Goal: Task Accomplishment & Management: Use online tool/utility

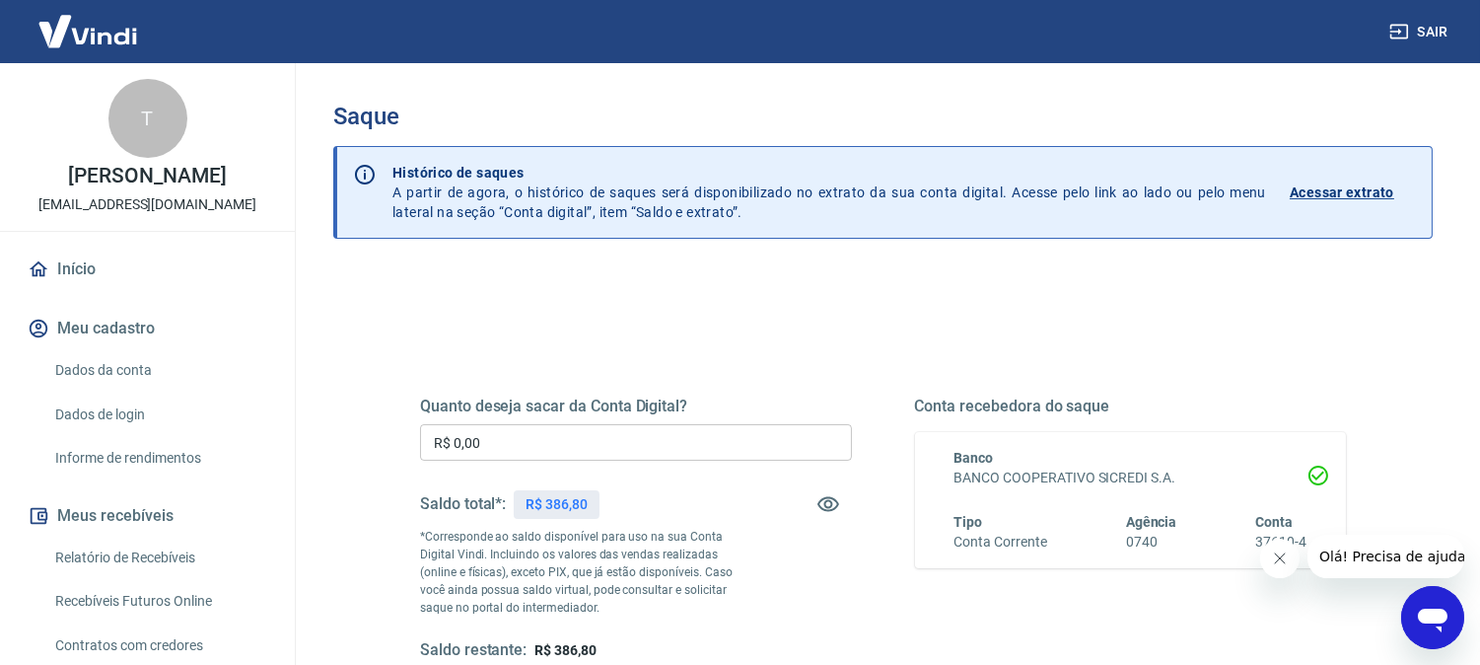
click at [635, 445] on input "R$ 0,00" at bounding box center [636, 442] width 432 height 36
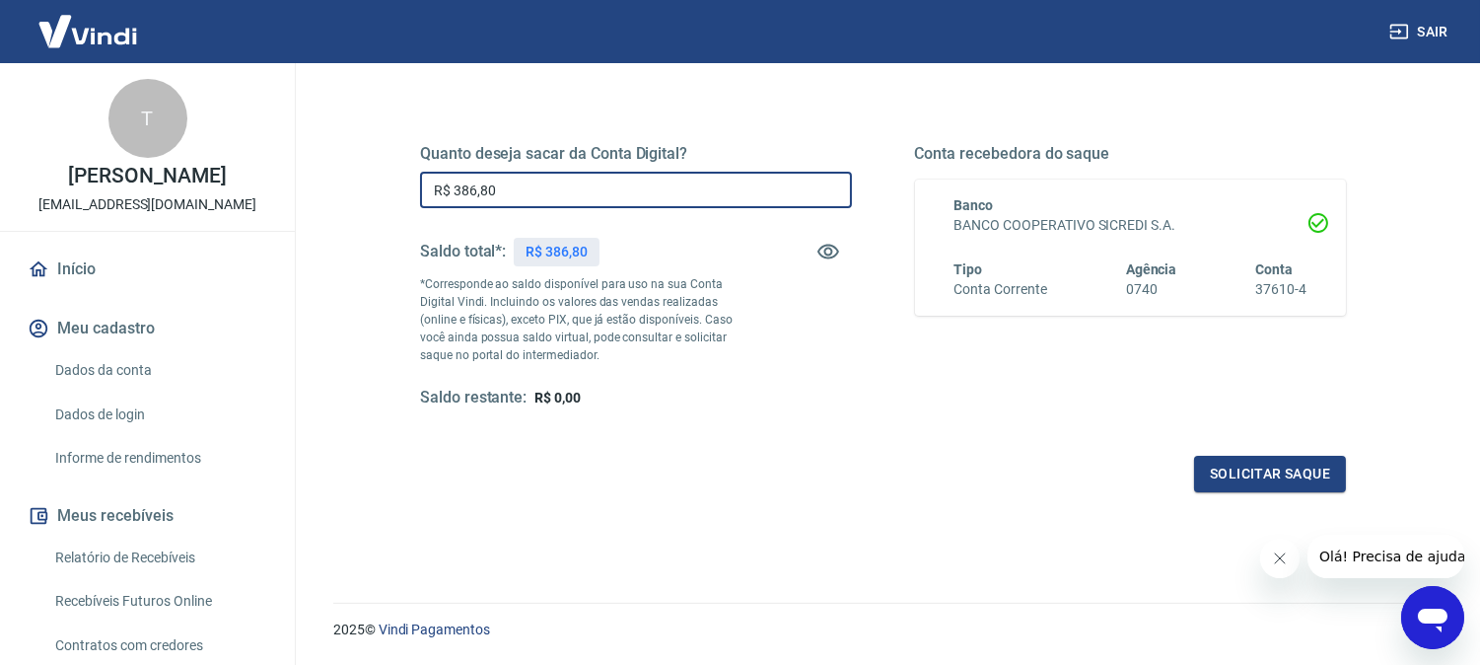
scroll to position [310, 0]
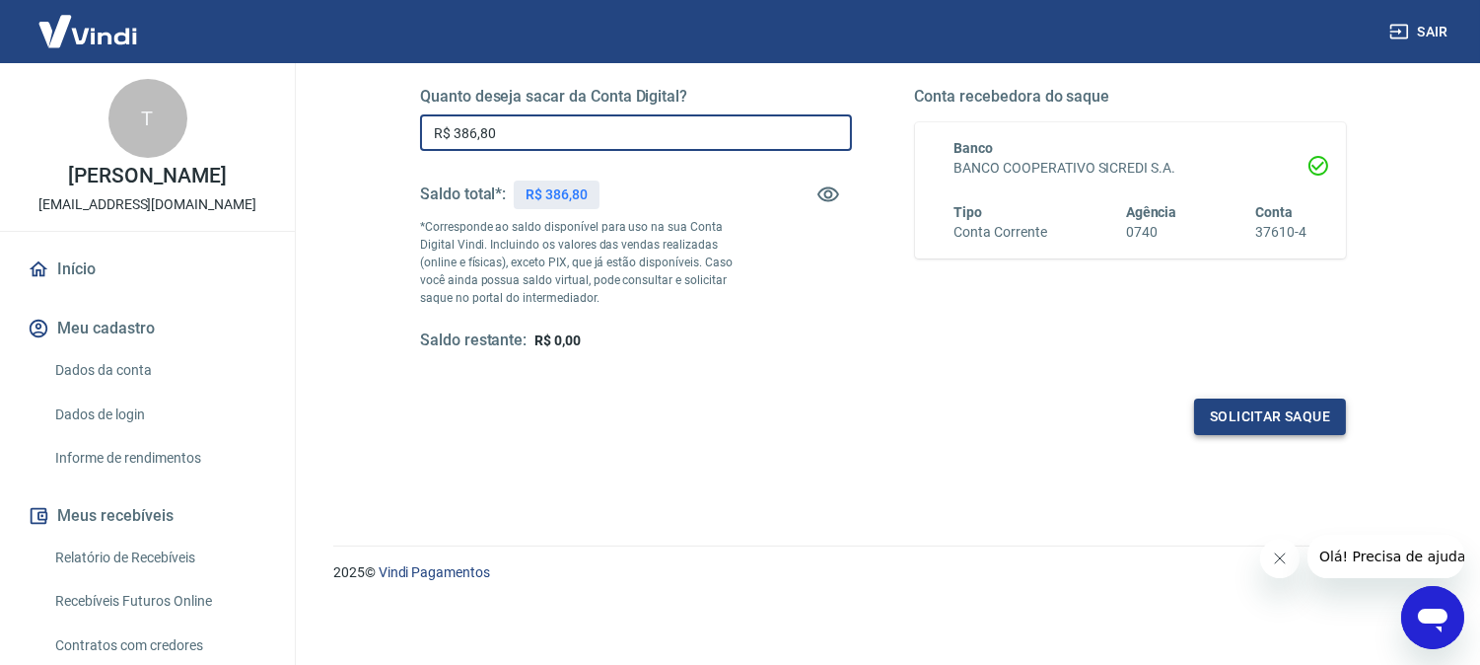
type input "R$ 386,80"
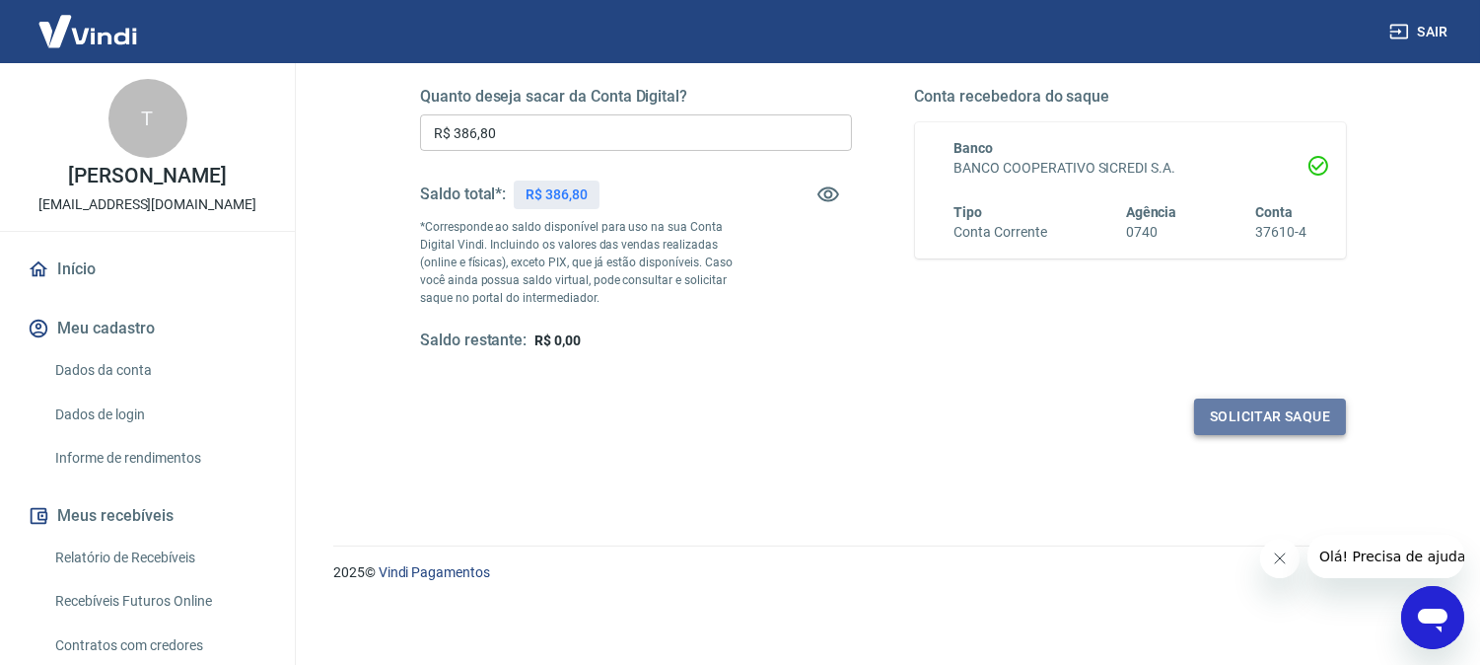
click at [1230, 417] on button "Solicitar saque" at bounding box center [1270, 416] width 152 height 36
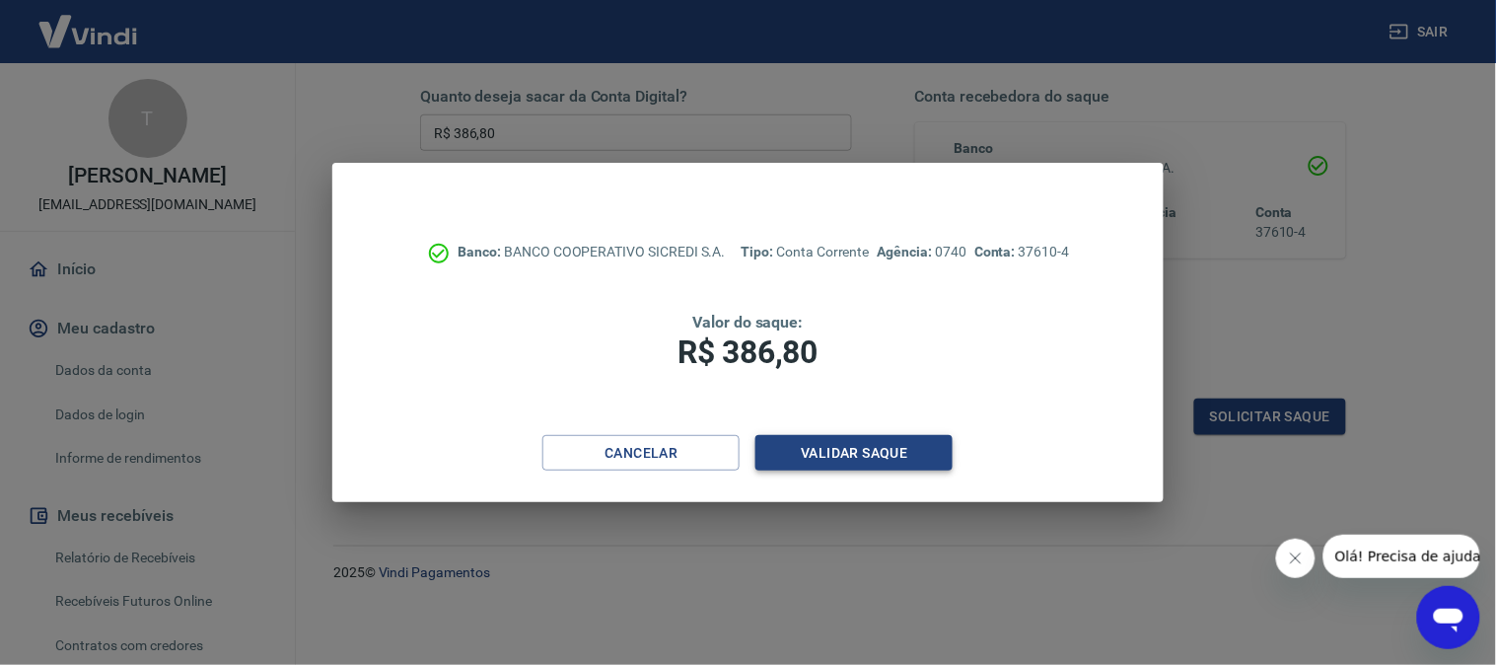
click at [840, 446] on button "Validar saque" at bounding box center [853, 453] width 197 height 36
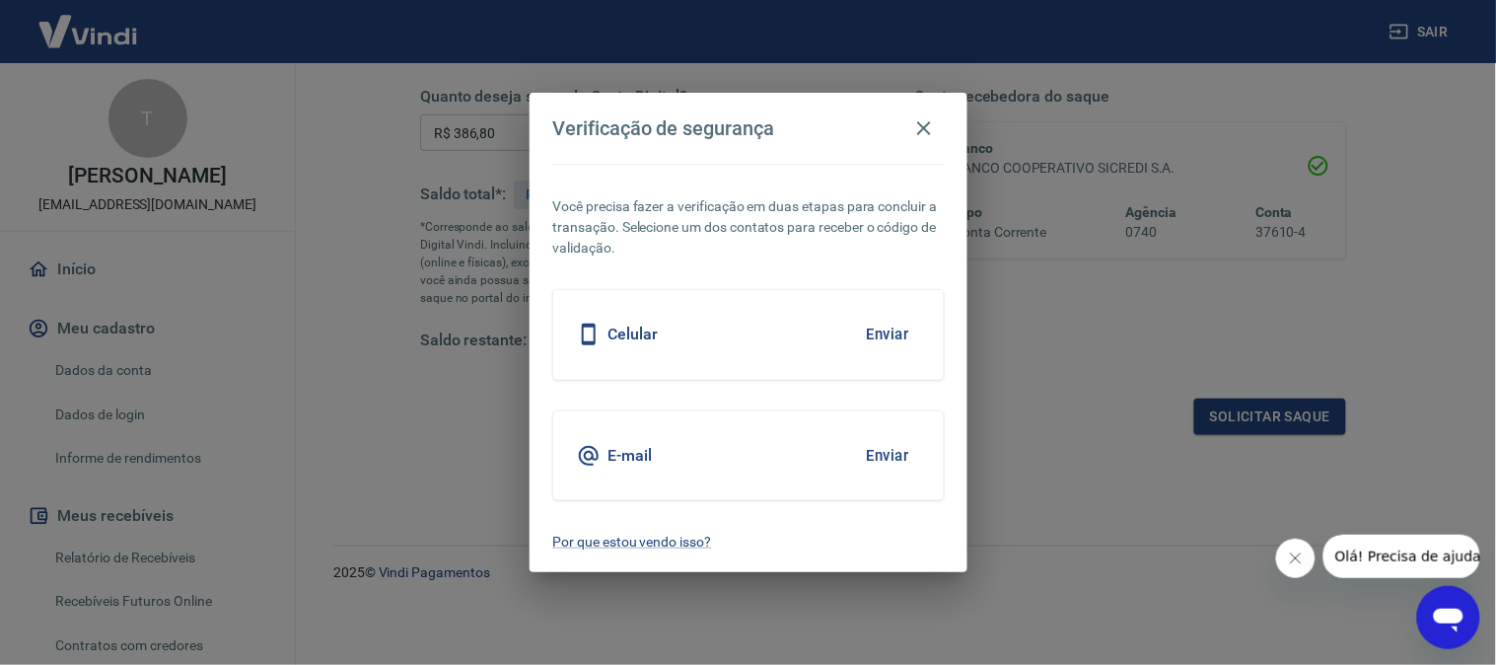
click at [871, 460] on button "Enviar" at bounding box center [888, 455] width 64 height 41
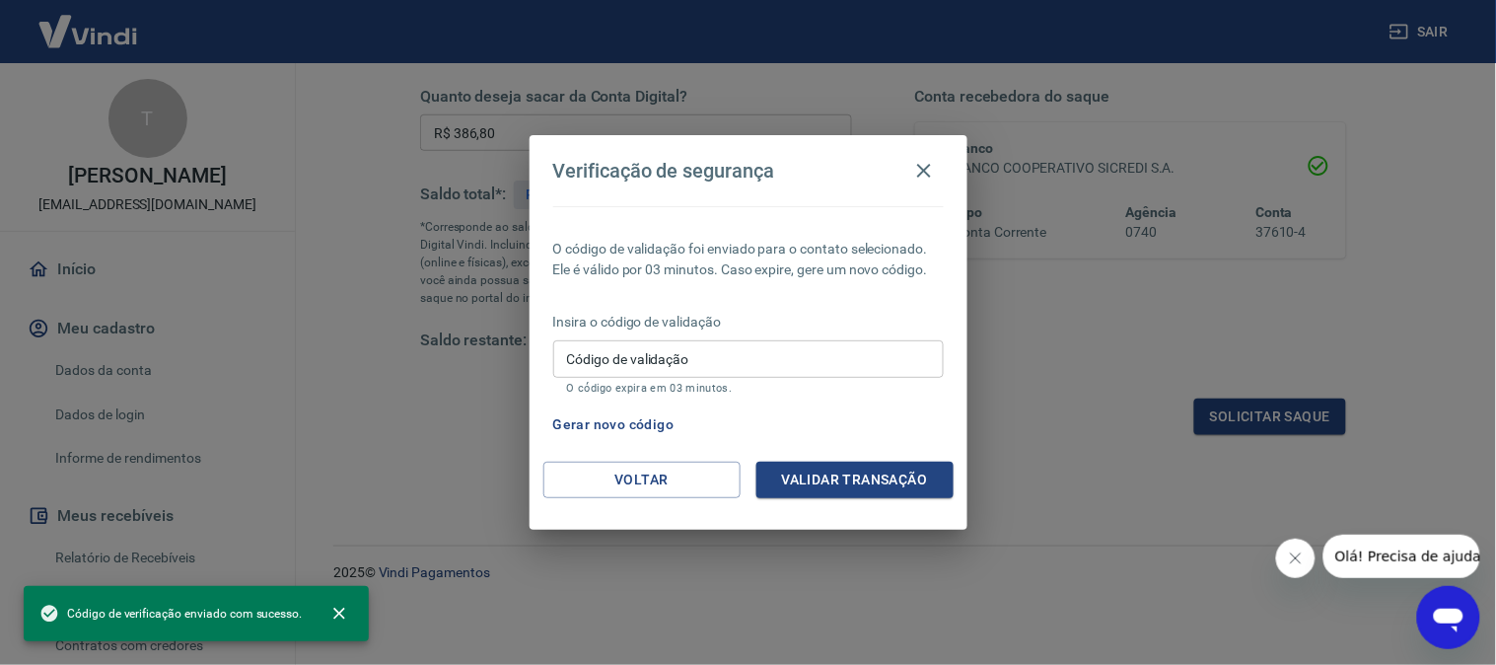
click at [622, 353] on input "Código de validação" at bounding box center [748, 358] width 391 height 36
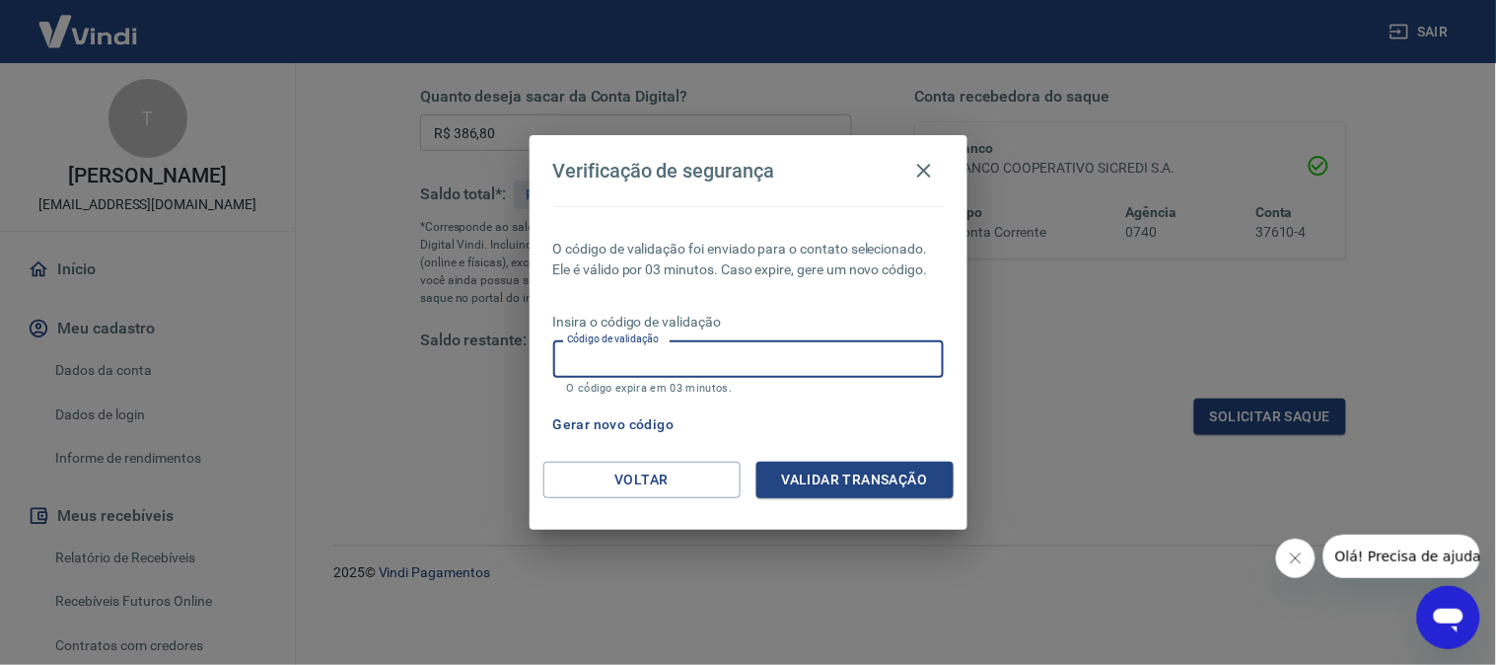
paste input "988774"
type input "988774"
click at [850, 473] on button "Validar transação" at bounding box center [854, 480] width 197 height 36
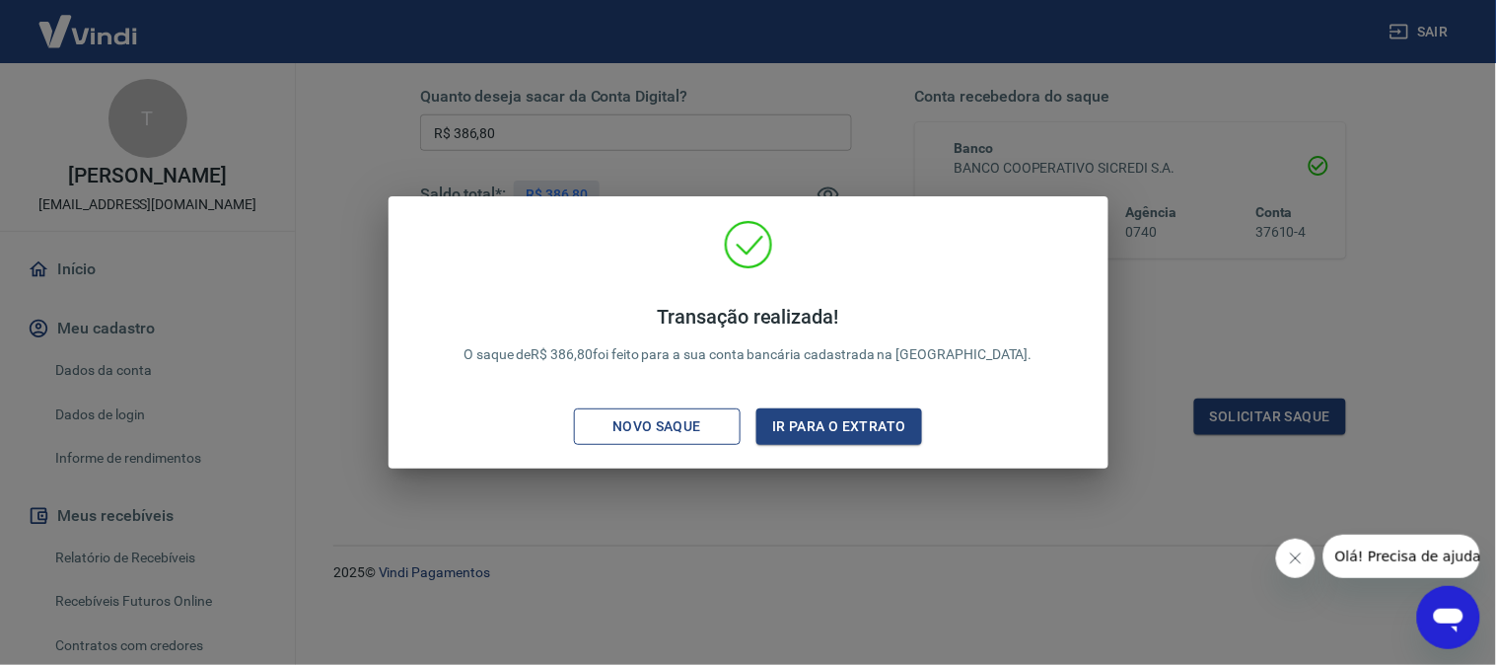
click at [710, 417] on div "Novo saque" at bounding box center [657, 426] width 136 height 25
